Goal: Information Seeking & Learning: Compare options

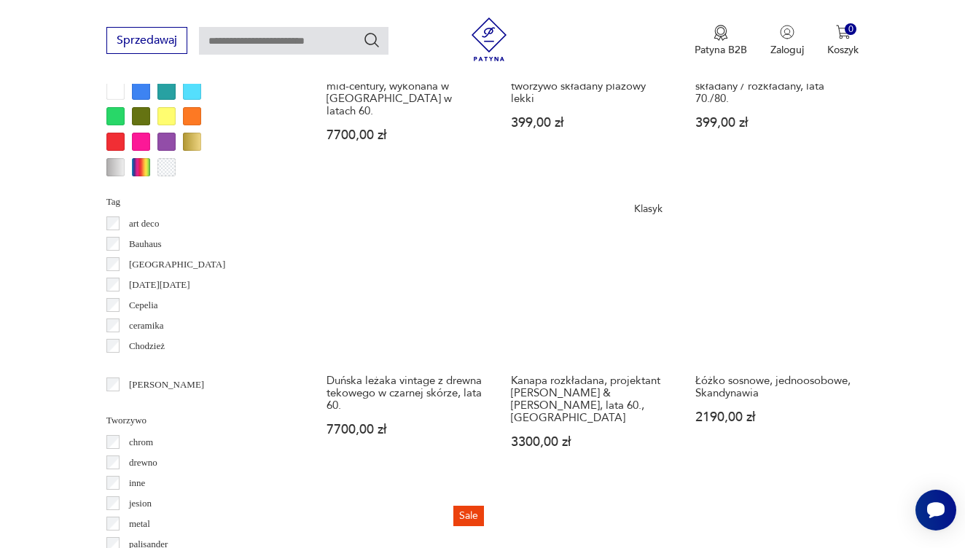
scroll to position [1399, 0]
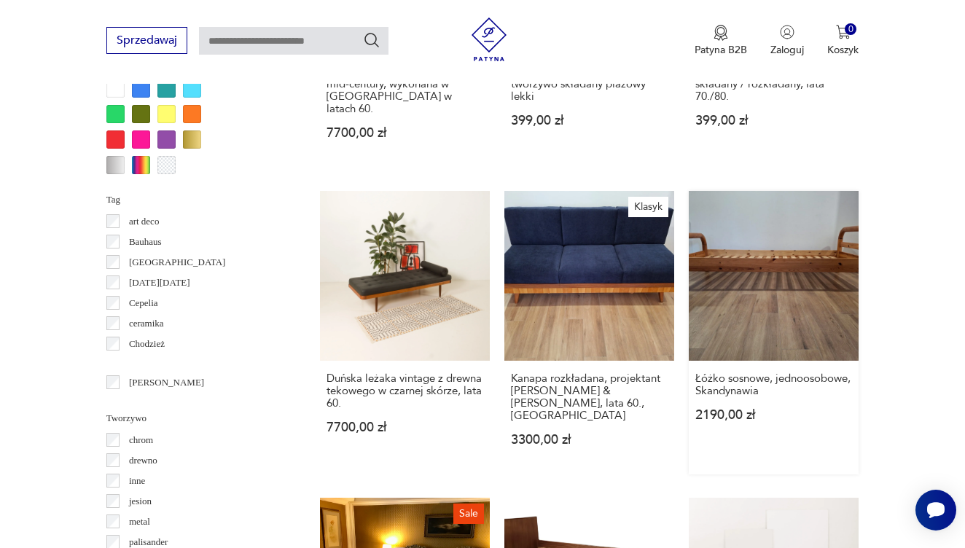
click at [762, 313] on link "Łóżko sosnowe, jednoosobowe, Skandynawia 2190,00 zł" at bounding box center [774, 333] width 170 height 284
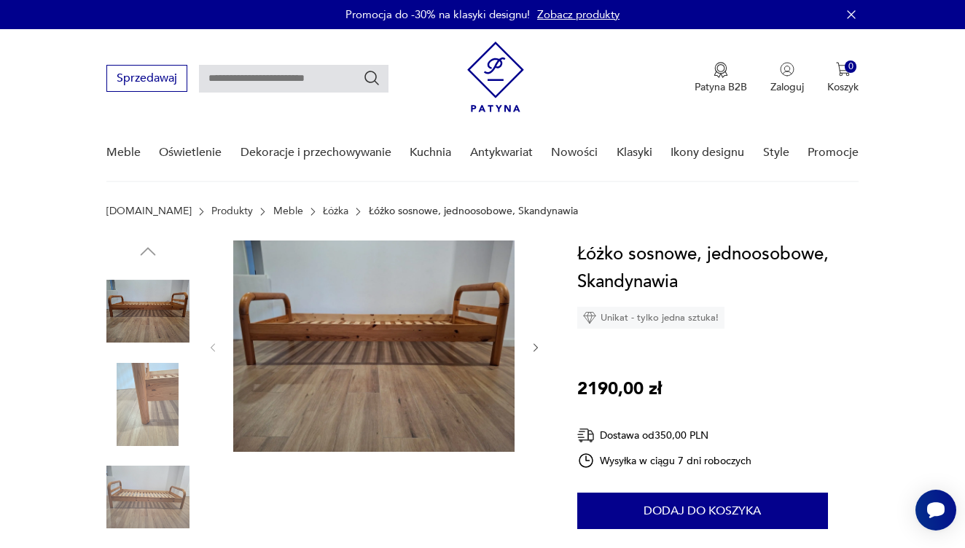
click at [175, 374] on img at bounding box center [147, 404] width 83 height 83
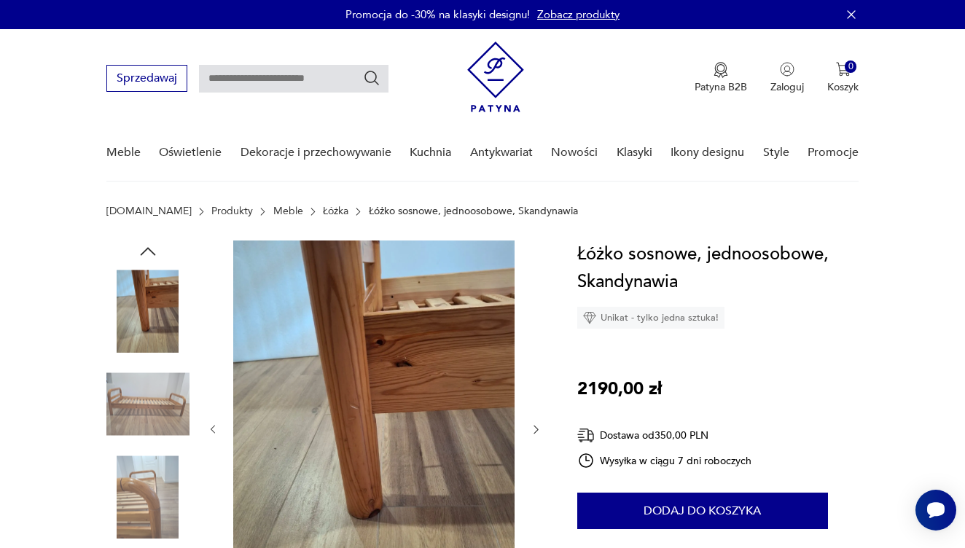
click at [155, 403] on img at bounding box center [147, 404] width 83 height 83
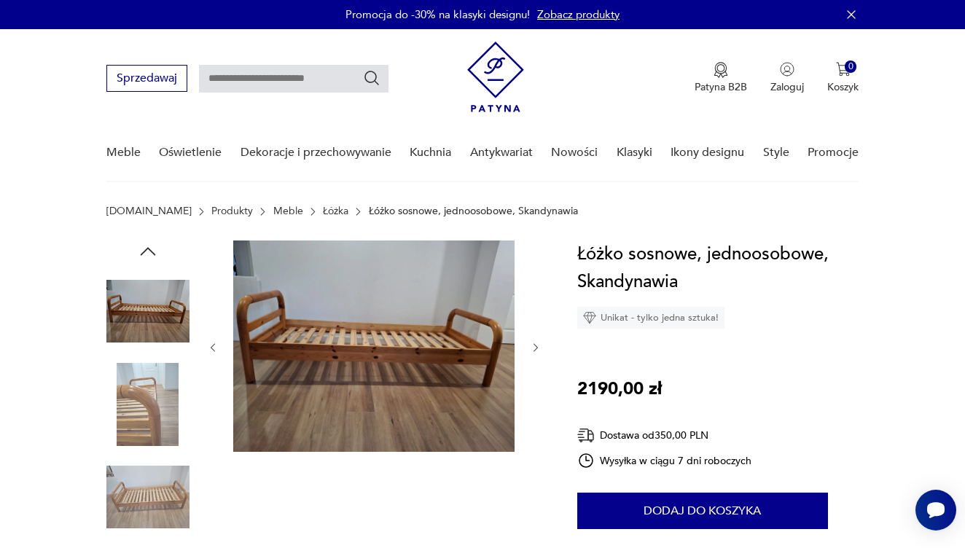
click at [149, 422] on img at bounding box center [147, 404] width 83 height 83
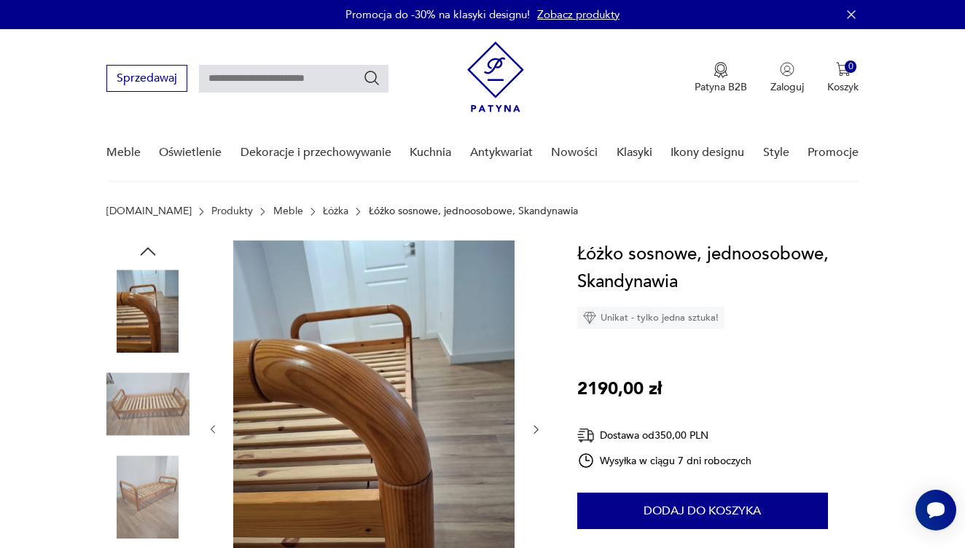
click at [151, 422] on img at bounding box center [147, 404] width 83 height 83
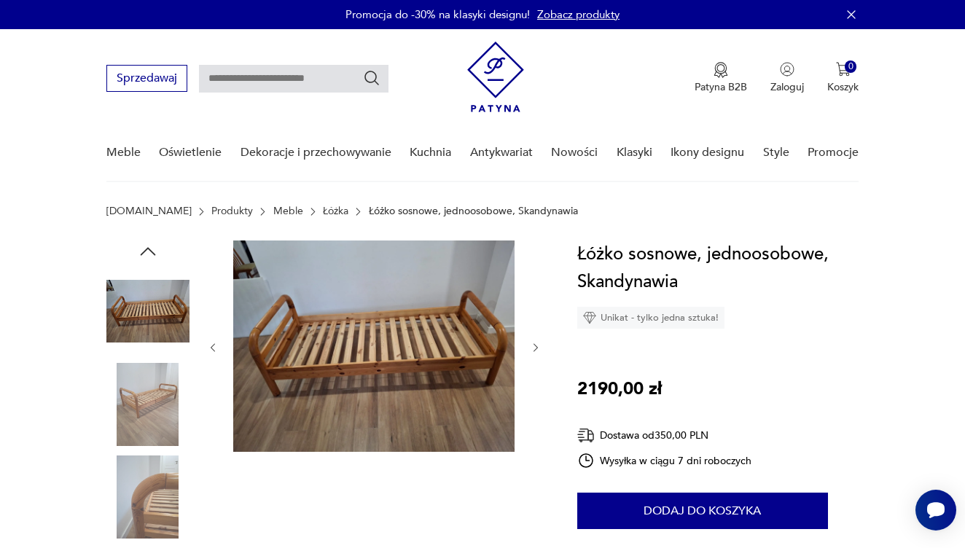
click at [152, 423] on img at bounding box center [147, 404] width 83 height 83
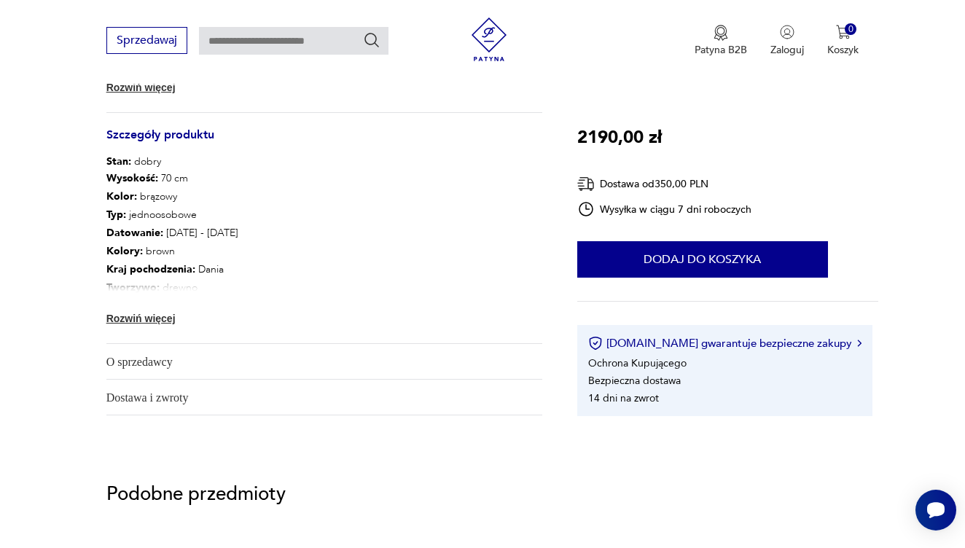
scroll to position [773, 0]
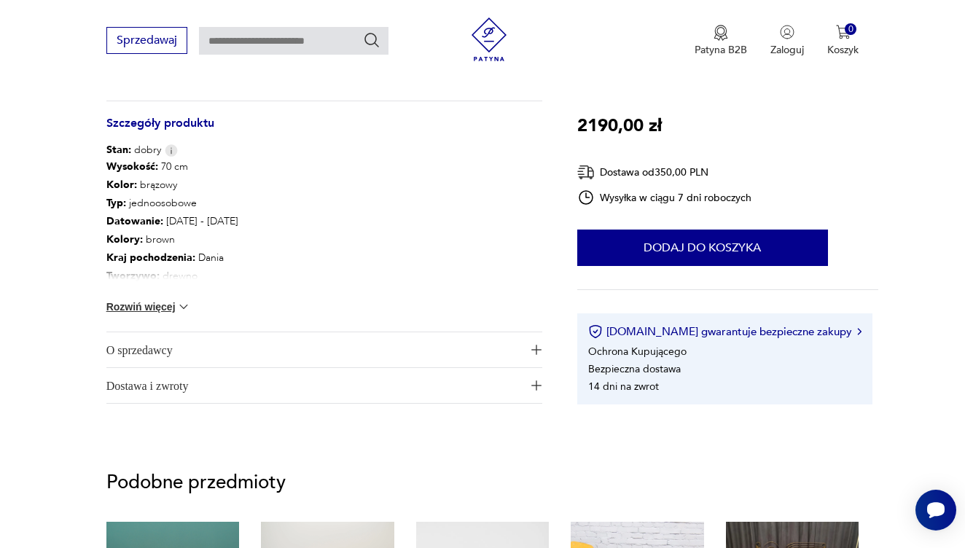
click at [183, 308] on img at bounding box center [183, 307] width 15 height 15
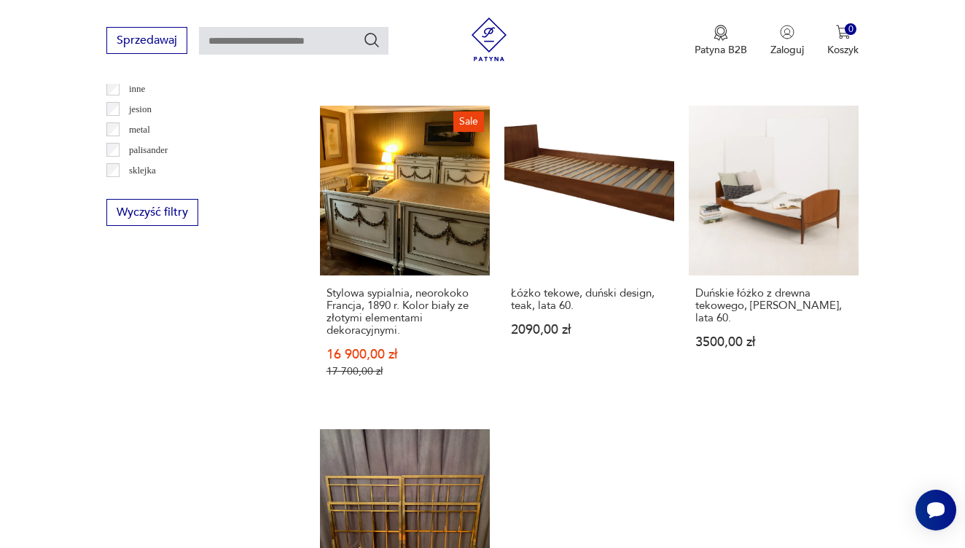
scroll to position [1774, 0]
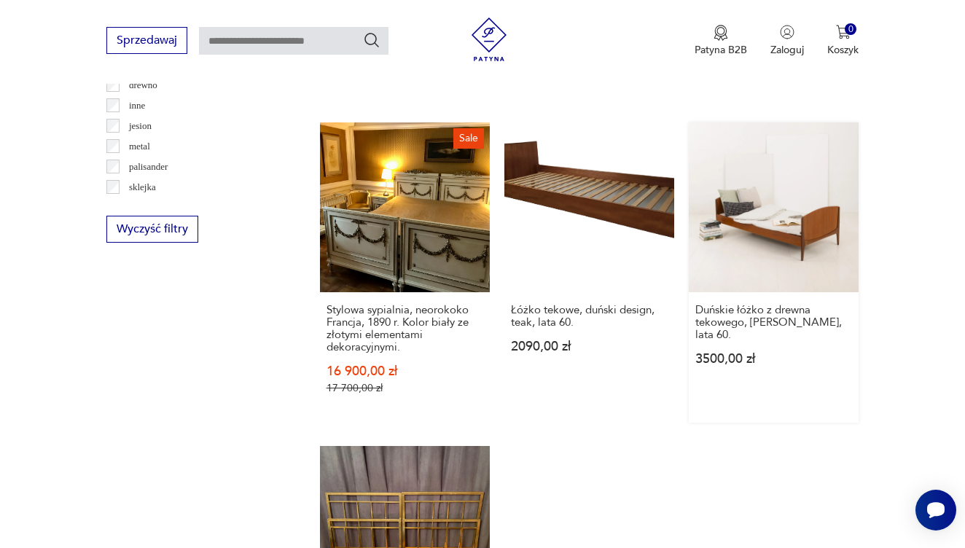
click at [785, 270] on link "Duńskie łóżko z drewna tekowego, [PERSON_NAME], lata 60. 3500,00 zł" at bounding box center [774, 272] width 170 height 300
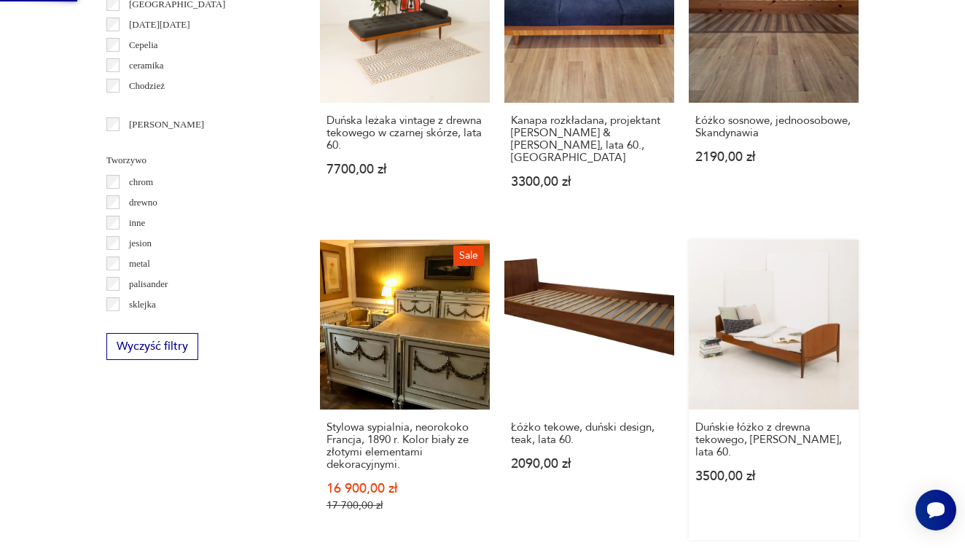
scroll to position [2, 0]
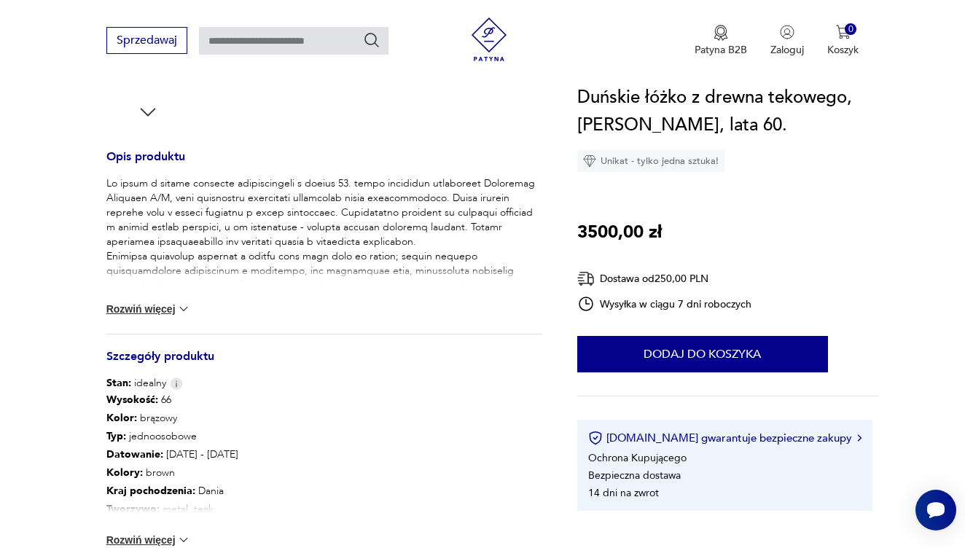
scroll to position [567, 0]
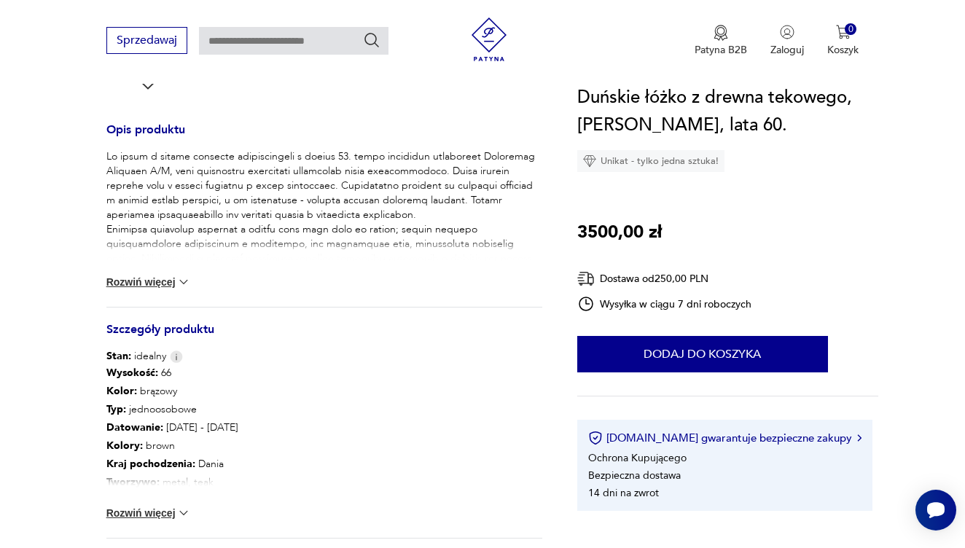
click at [187, 282] on img at bounding box center [183, 282] width 15 height 15
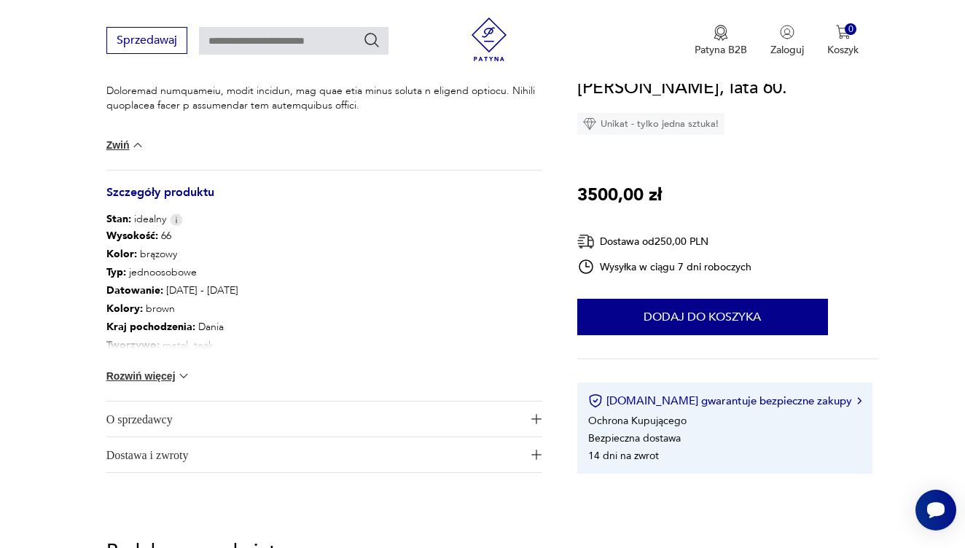
scroll to position [911, 0]
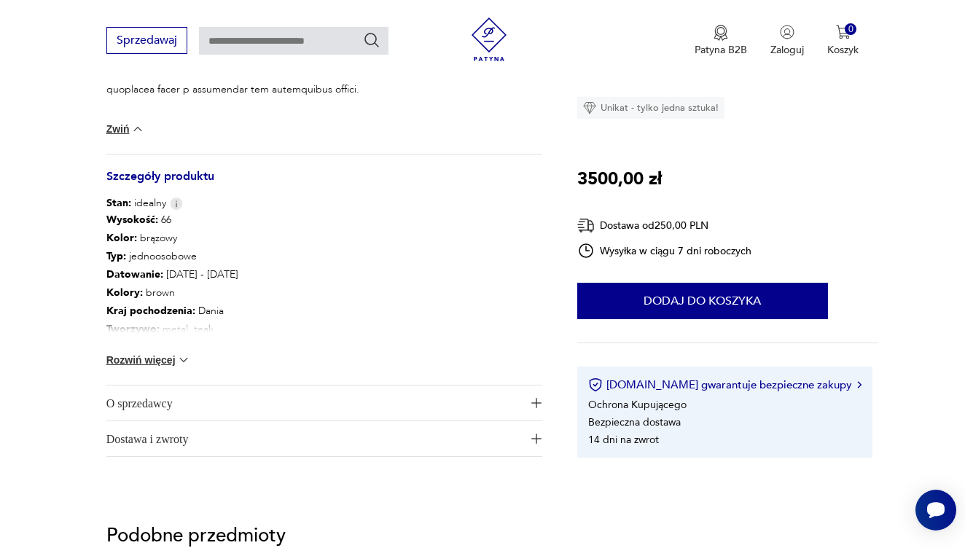
click at [183, 359] on img at bounding box center [183, 360] width 15 height 15
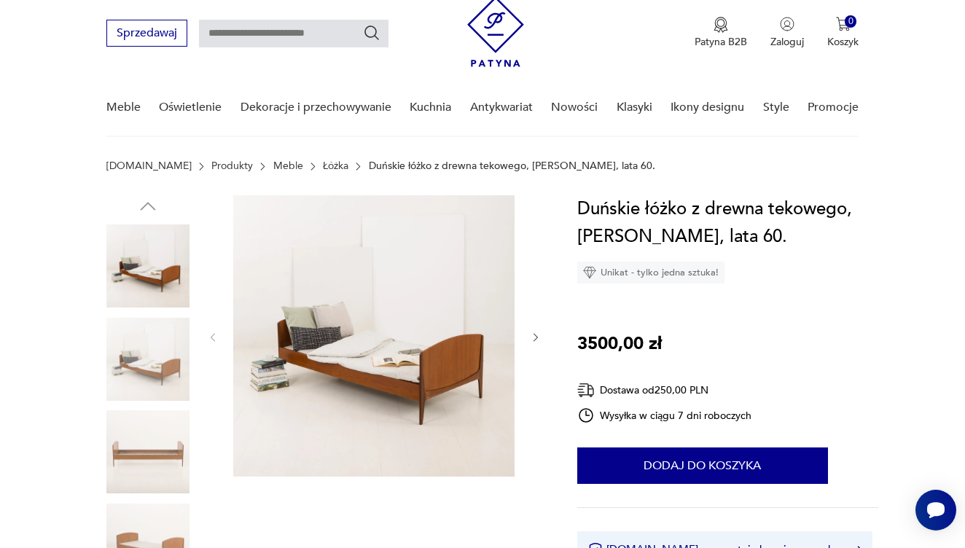
scroll to position [28, 0]
